Goal: Task Accomplishment & Management: Manage account settings

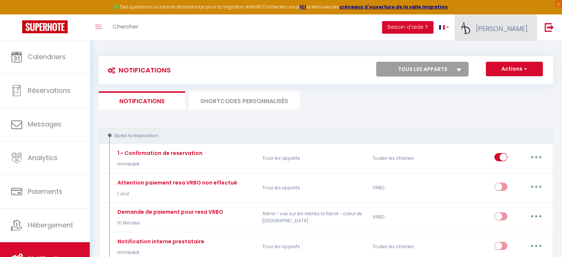
click at [513, 32] on span "[PERSON_NAME]" at bounding box center [502, 28] width 52 height 9
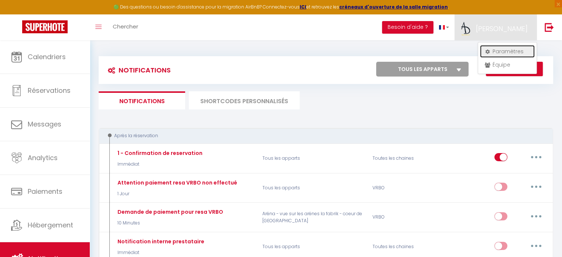
click at [502, 52] on link "Paramètres" at bounding box center [507, 51] width 55 height 13
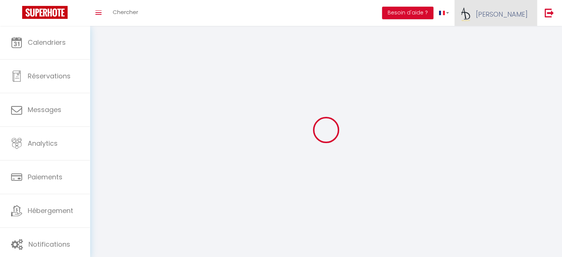
click at [505, 14] on link "[PERSON_NAME]" at bounding box center [495, 13] width 82 height 26
click at [502, 51] on link "Équipe" at bounding box center [507, 50] width 55 height 13
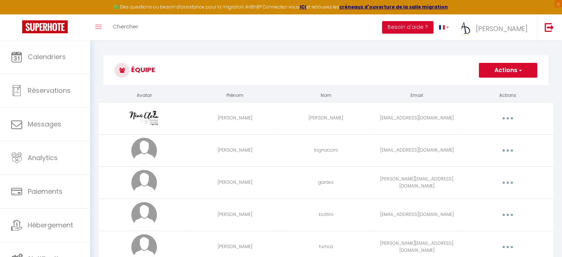
drag, startPoint x: 179, startPoint y: 119, endPoint x: 142, endPoint y: 123, distance: 37.2
click at [142, 123] on td at bounding box center [144, 118] width 91 height 32
click at [323, 68] on h3 "Équipe" at bounding box center [325, 70] width 445 height 30
click at [245, 74] on h3 "Équipe" at bounding box center [325, 70] width 445 height 30
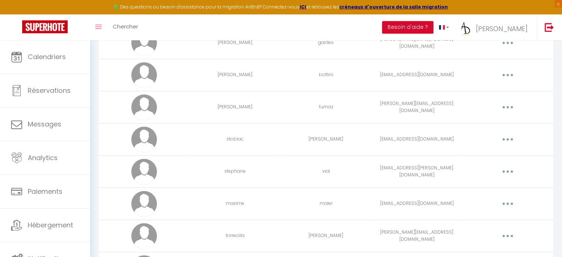
scroll to position [141, 0]
click at [508, 137] on icon "button" at bounding box center [508, 138] width 2 height 2
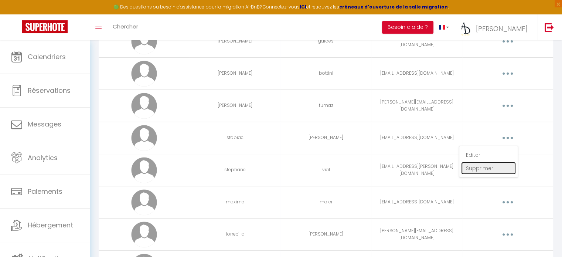
click at [491, 171] on link "Supprimer" at bounding box center [488, 168] width 55 height 13
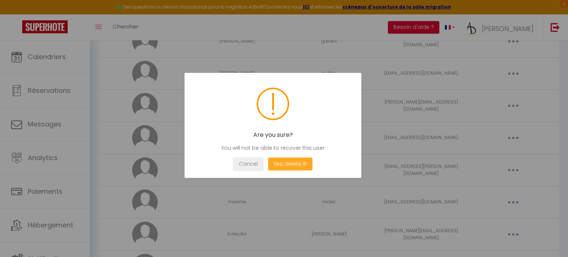
click at [292, 163] on button "Yes, delete it!" at bounding box center [290, 163] width 44 height 13
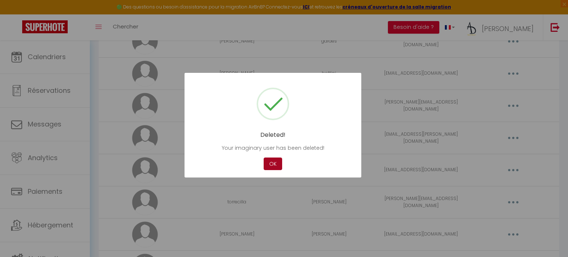
click at [276, 163] on button "OK" at bounding box center [272, 163] width 18 height 13
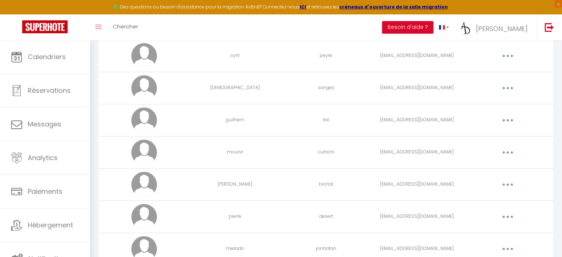
scroll to position [542, 0]
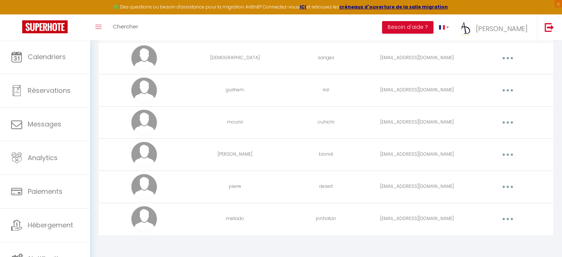
drag, startPoint x: 509, startPoint y: 106, endPoint x: 356, endPoint y: 242, distance: 204.4
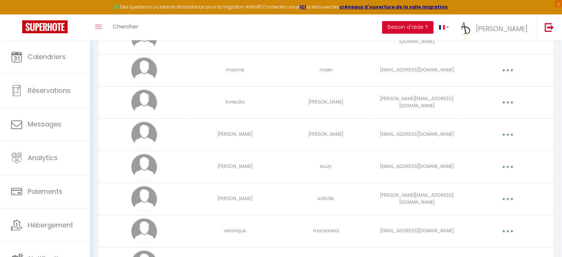
scroll to position [0, 0]
